Goal: Obtain resource: Obtain resource

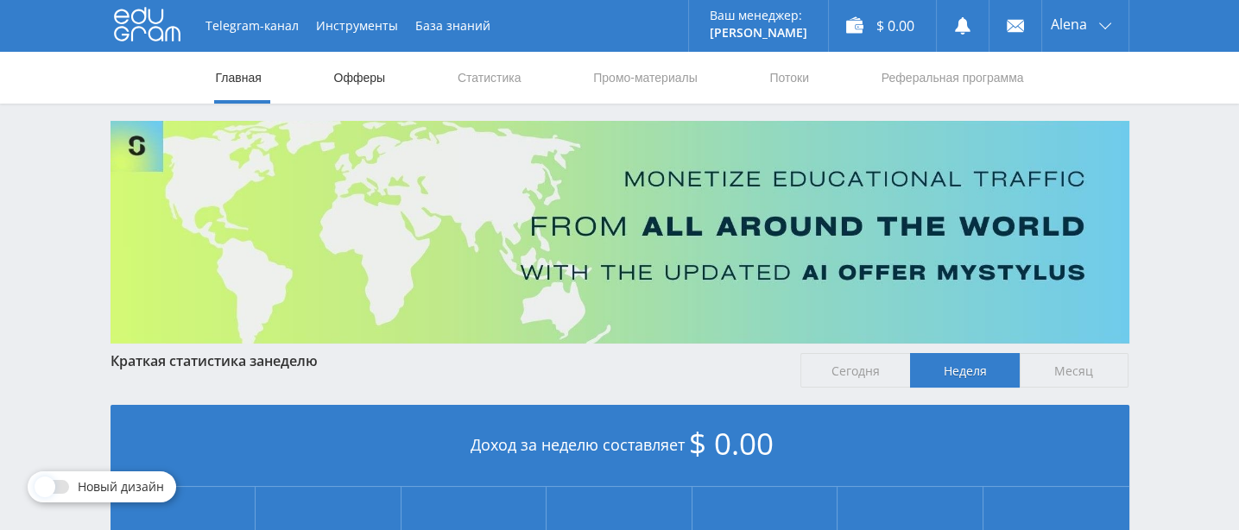
click at [346, 79] on link "Офферы" at bounding box center [359, 78] width 55 height 52
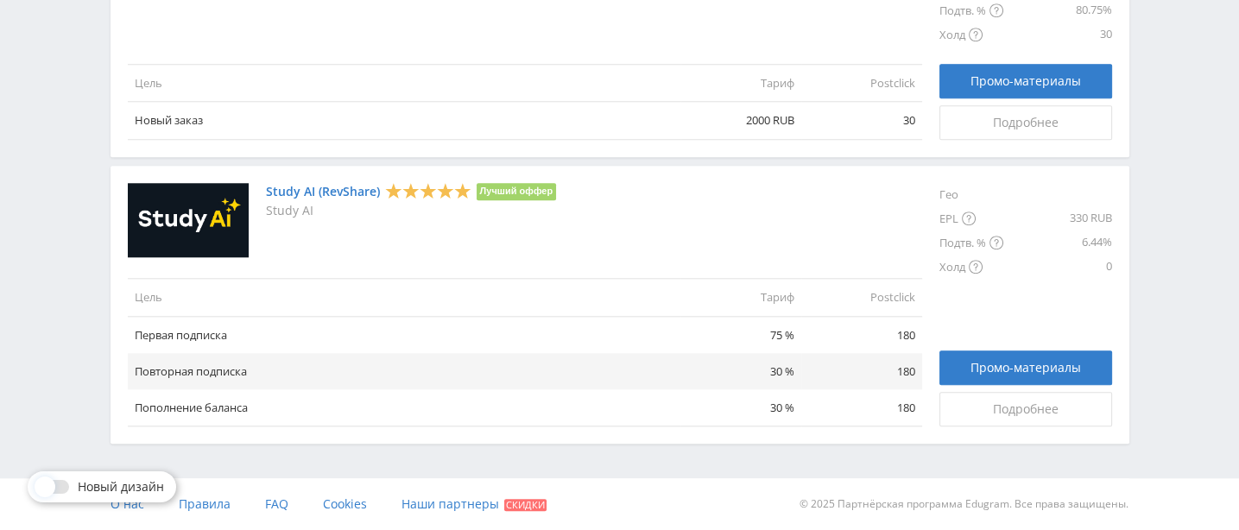
scroll to position [2222, 0]
click at [1014, 361] on span "Промо-материалы" at bounding box center [1025, 368] width 110 height 14
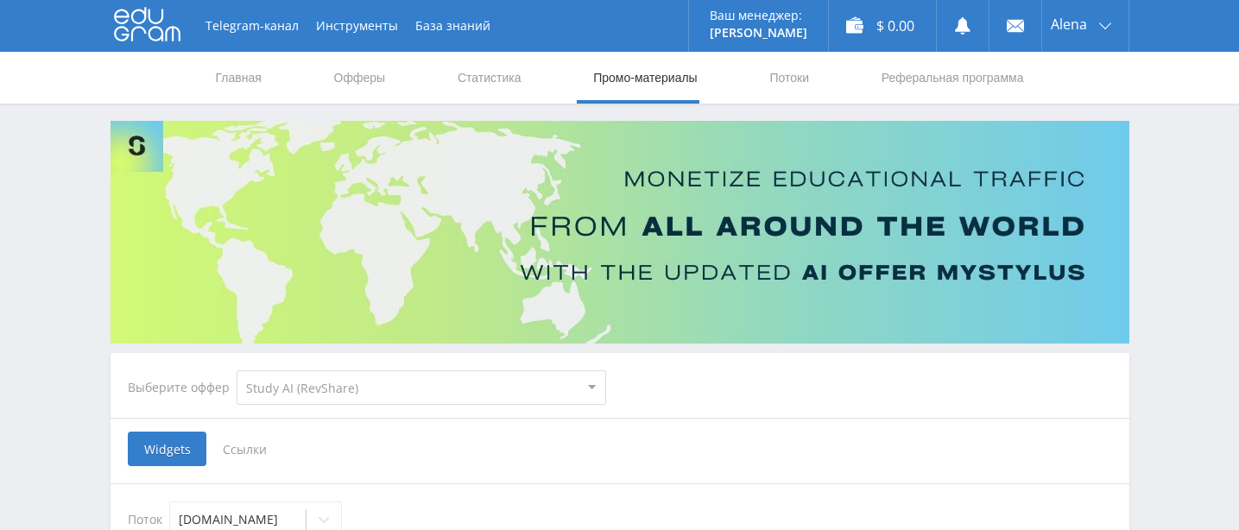
select select "376"
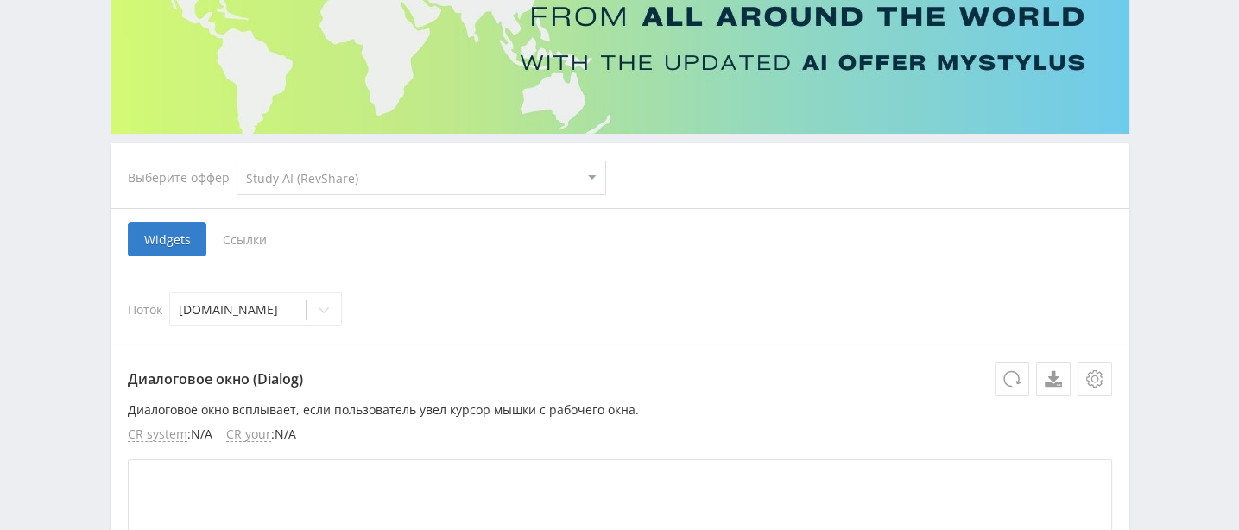
scroll to position [324, 0]
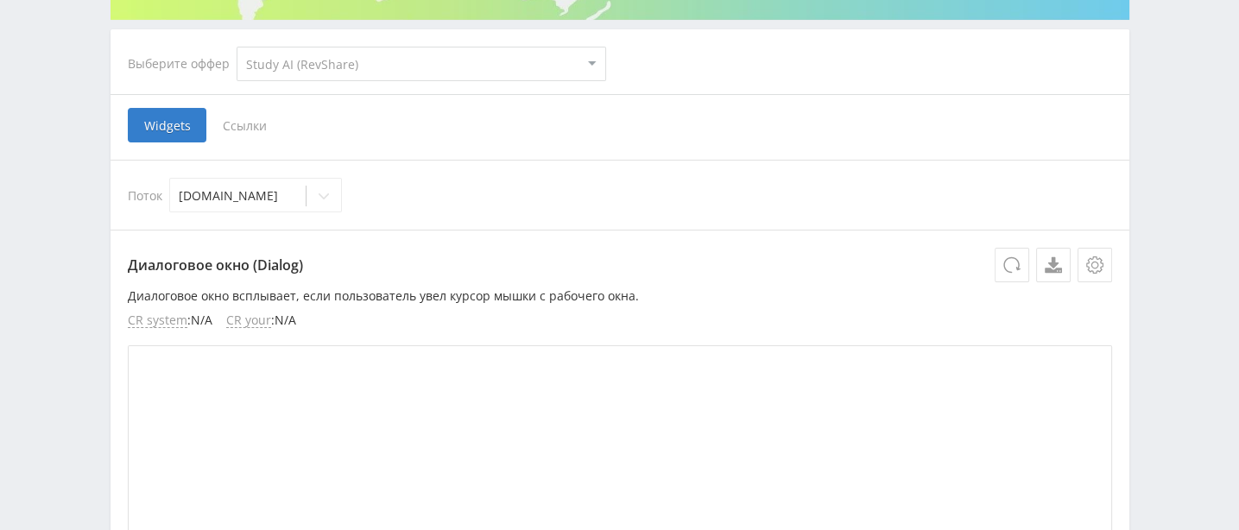
click at [260, 123] on span "Ссылки" at bounding box center [244, 125] width 77 height 35
click at [0, 0] on input "Ссылки" at bounding box center [0, 0] width 0 height 0
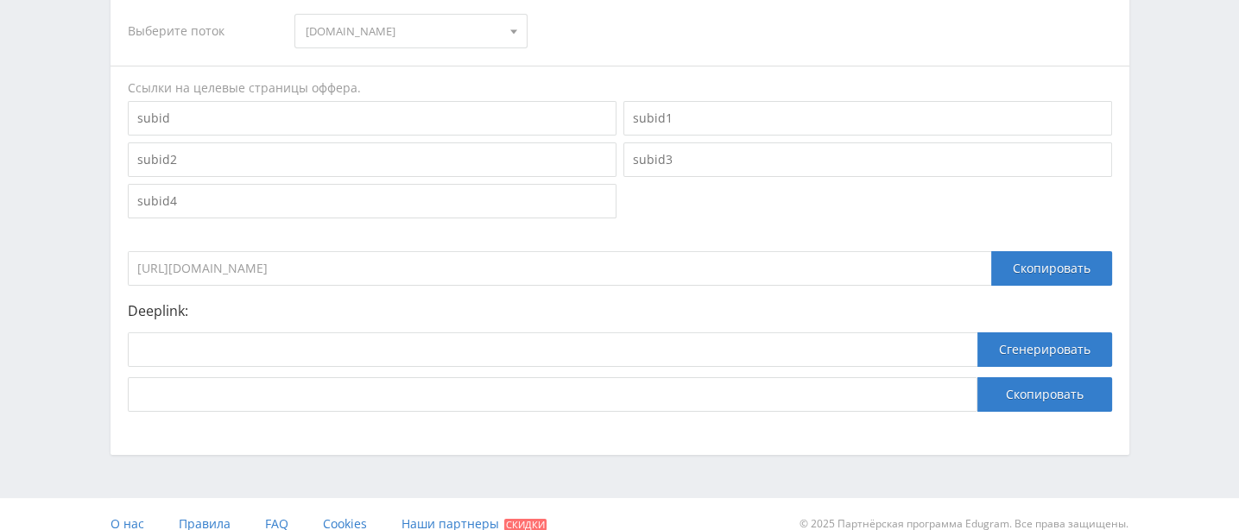
scroll to position [507, 0]
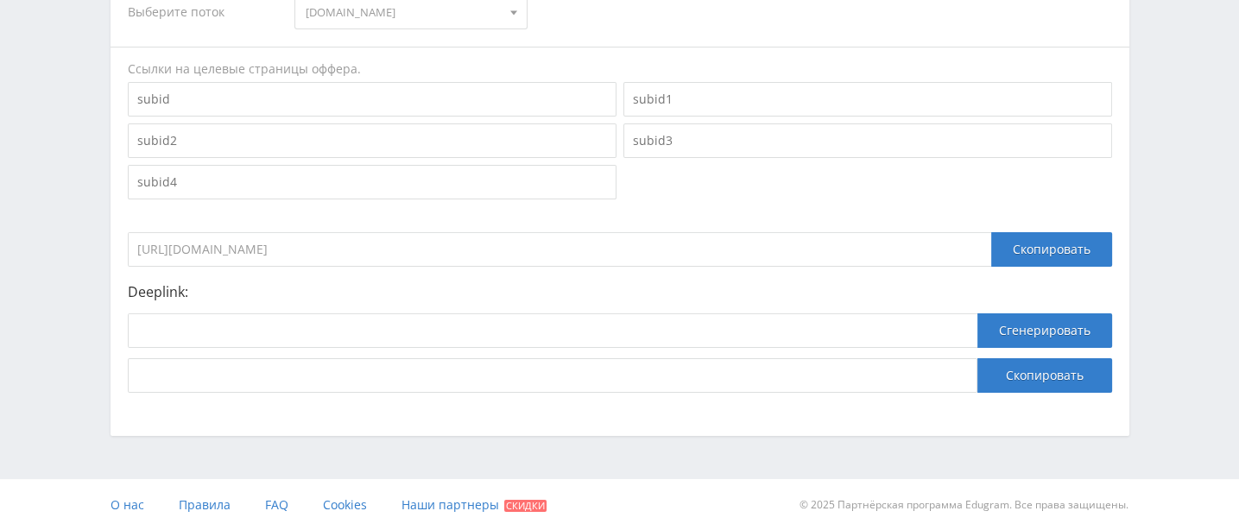
drag, startPoint x: 464, startPoint y: 244, endPoint x: 113, endPoint y: 229, distance: 351.6
click at [113, 229] on div "Выберите поток [DOMAIN_NAME] [DOMAIN_NAME] Ссылки на целевые страницы оффера. […" at bounding box center [619, 184] width 1018 height 451
